Goal: Find specific page/section: Find specific page/section

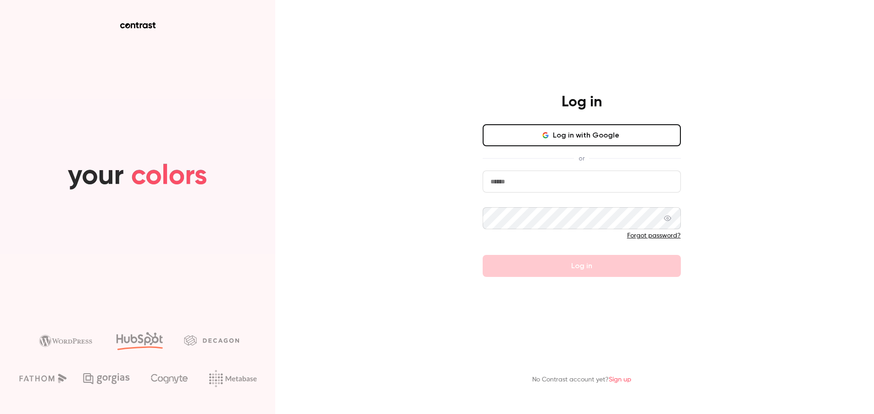
click at [566, 138] on button "Log in with Google" at bounding box center [582, 135] width 198 height 22
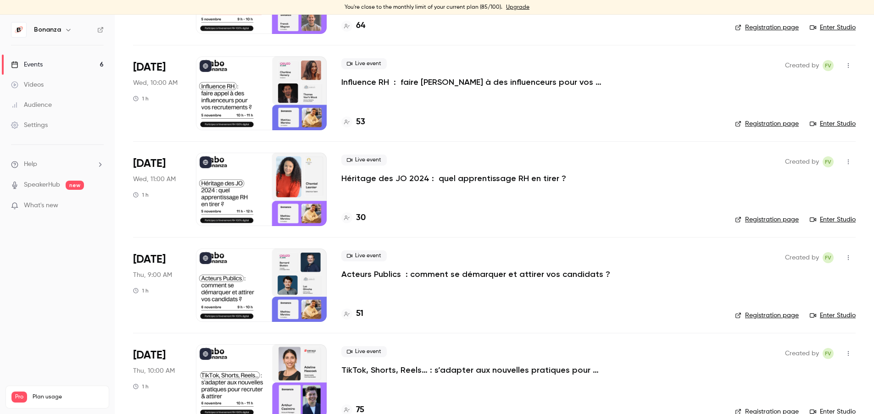
scroll to position [109, 0]
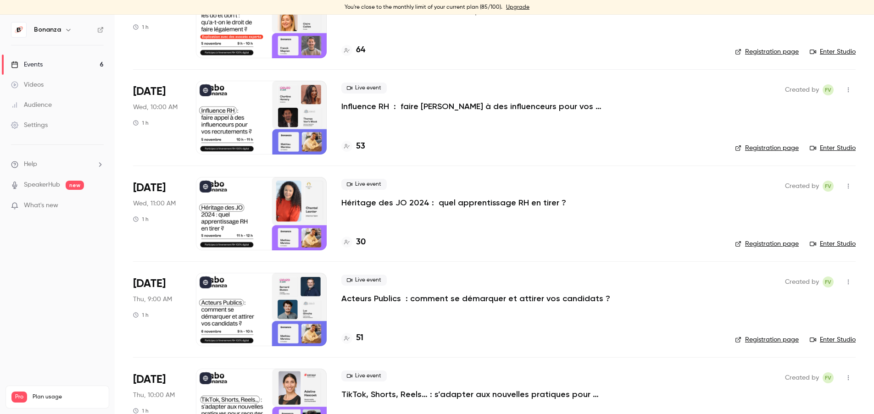
click at [62, 101] on link "Audience" at bounding box center [57, 105] width 115 height 20
